Goal: Transaction & Acquisition: Download file/media

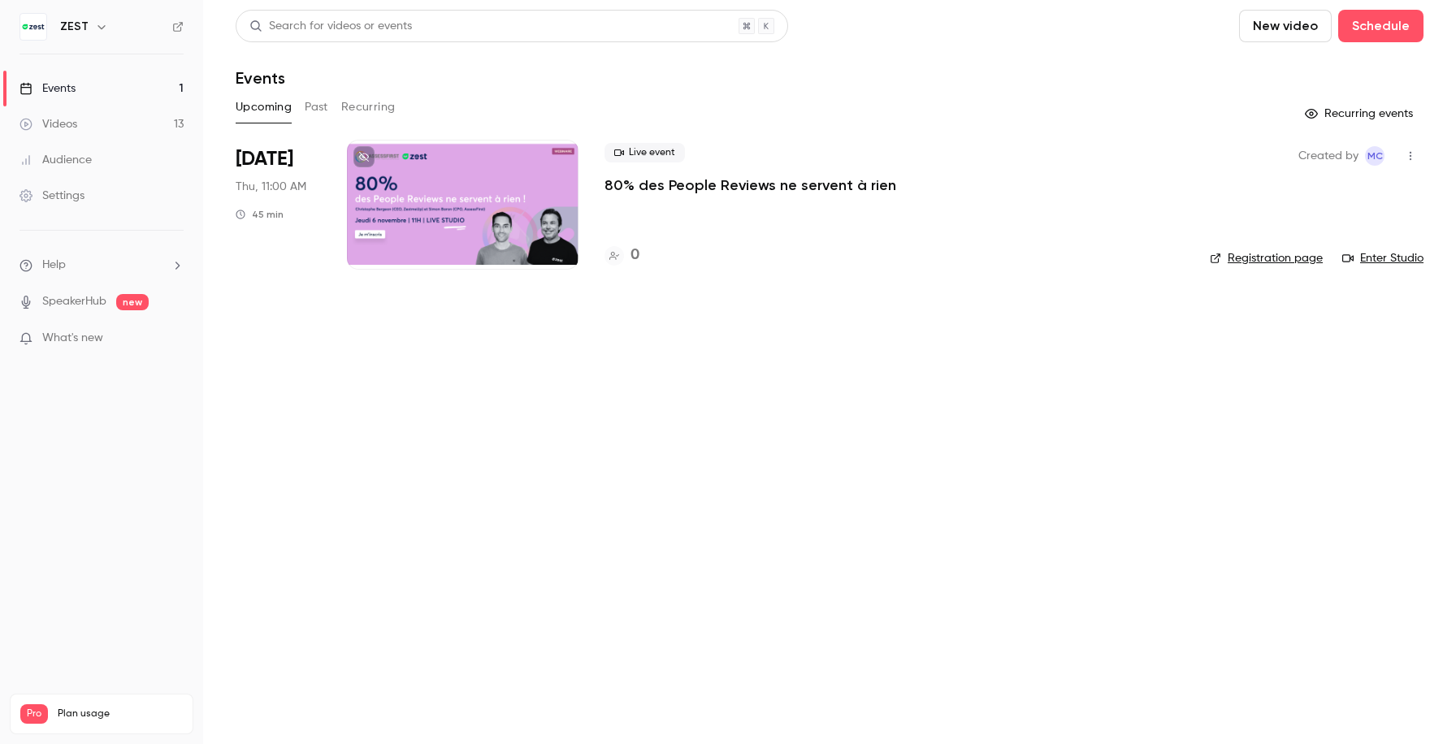
click at [314, 109] on button "Past" at bounding box center [317, 107] width 24 height 26
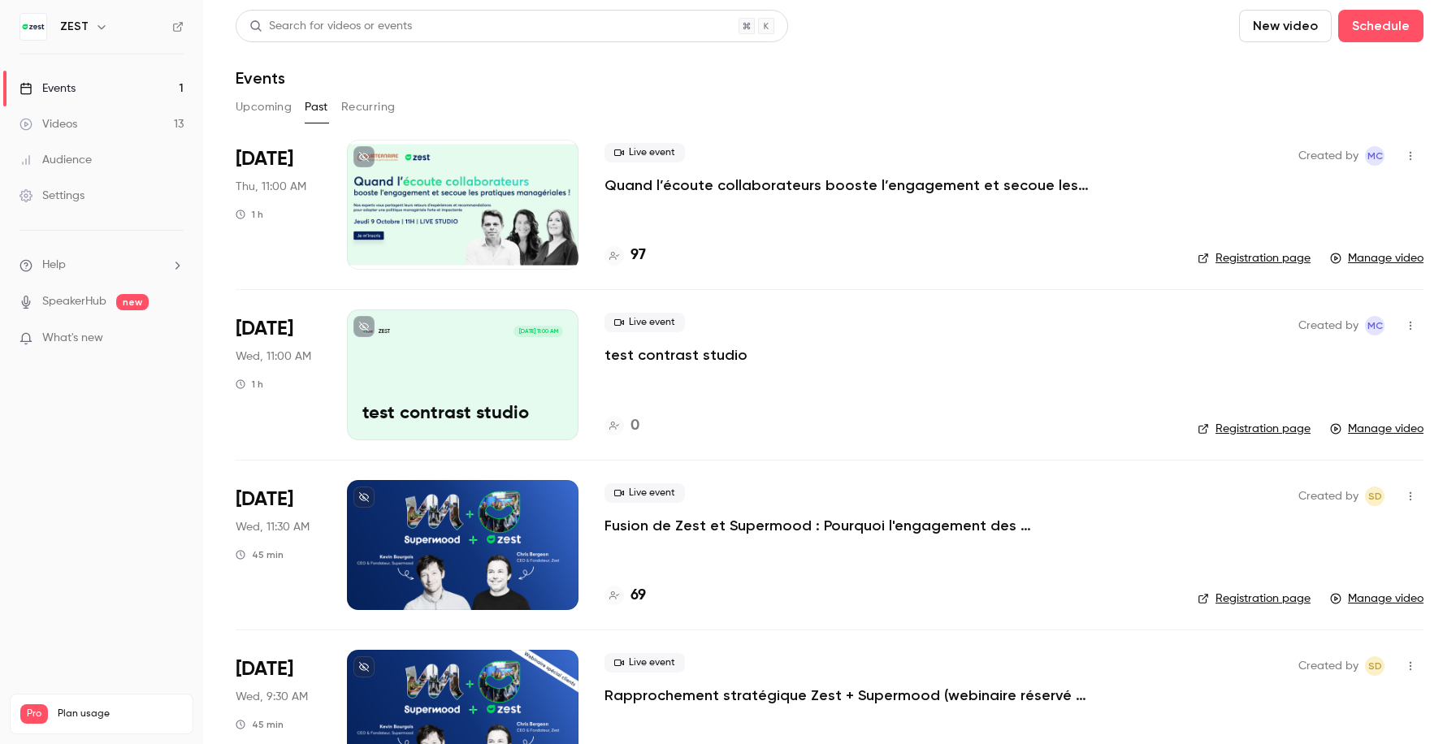
click at [418, 163] on div at bounding box center [463, 205] width 232 height 130
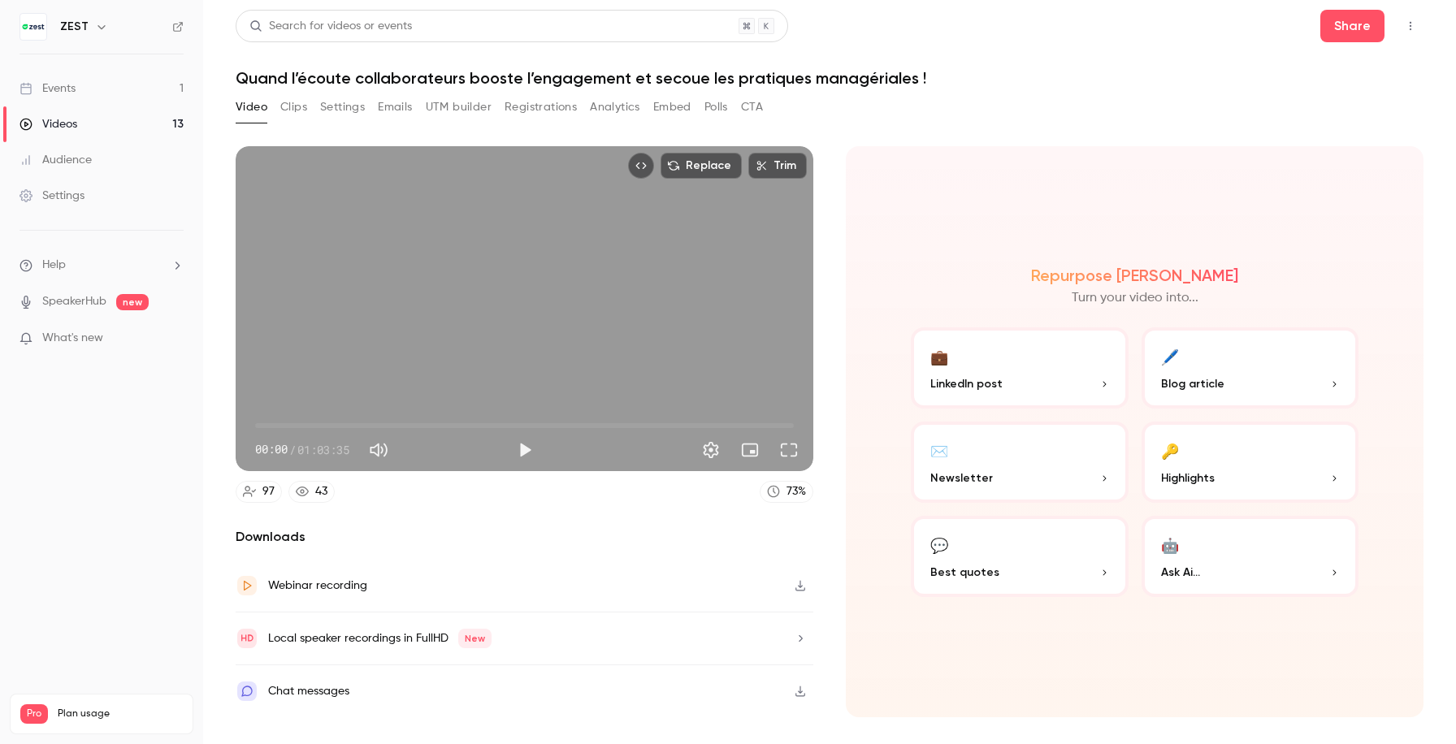
click at [627, 111] on button "Analytics" at bounding box center [615, 107] width 50 height 26
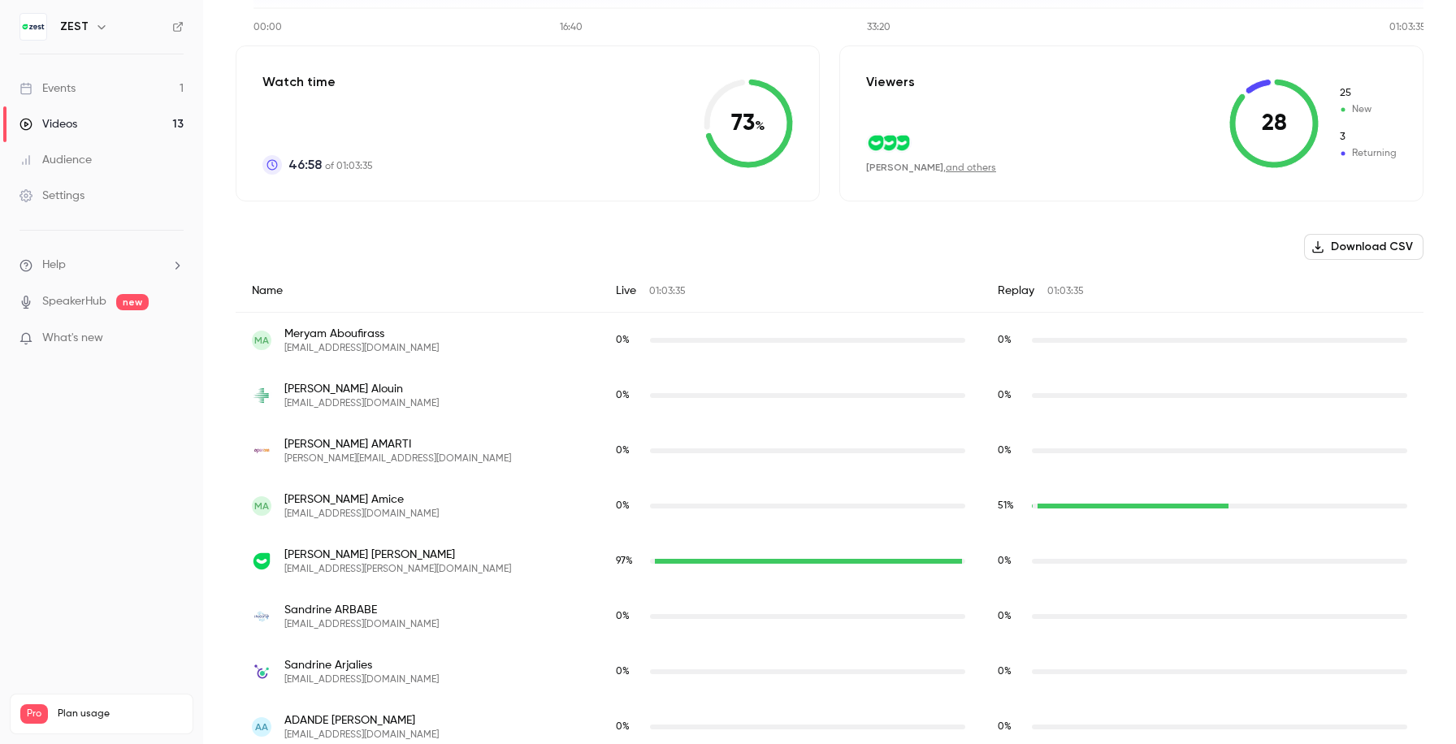
scroll to position [314, 0]
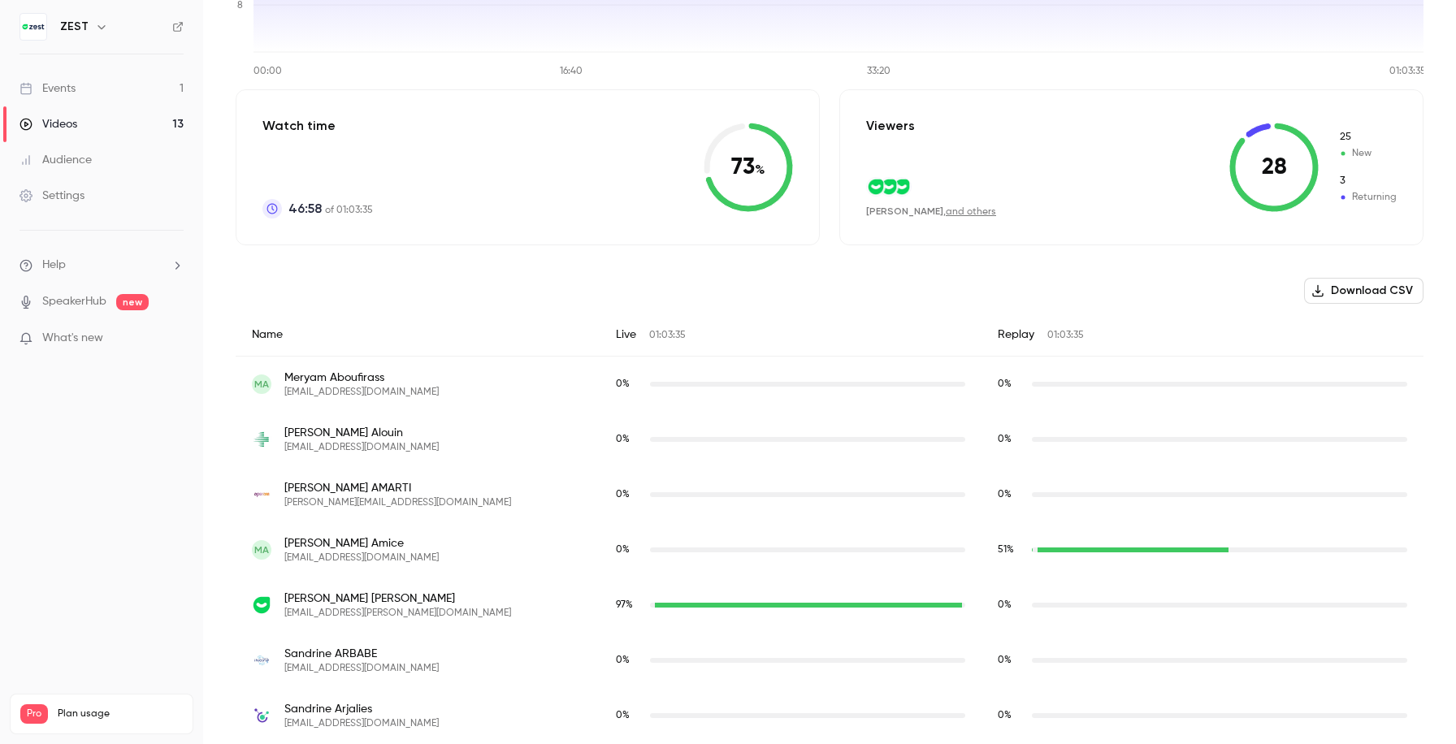
click at [1392, 287] on button "Download CSV" at bounding box center [1363, 291] width 119 height 26
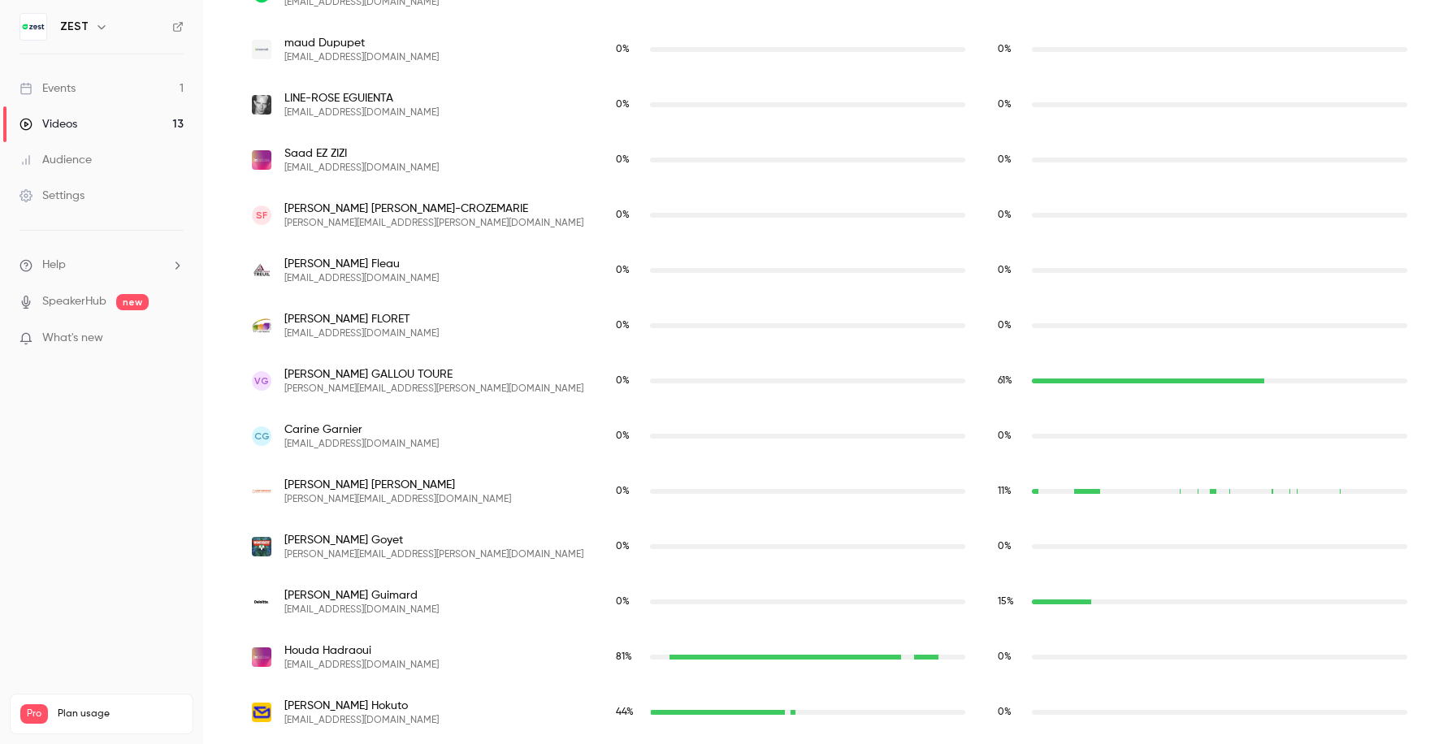
scroll to position [3105, 0]
